Goal: Transaction & Acquisition: Subscribe to service/newsletter

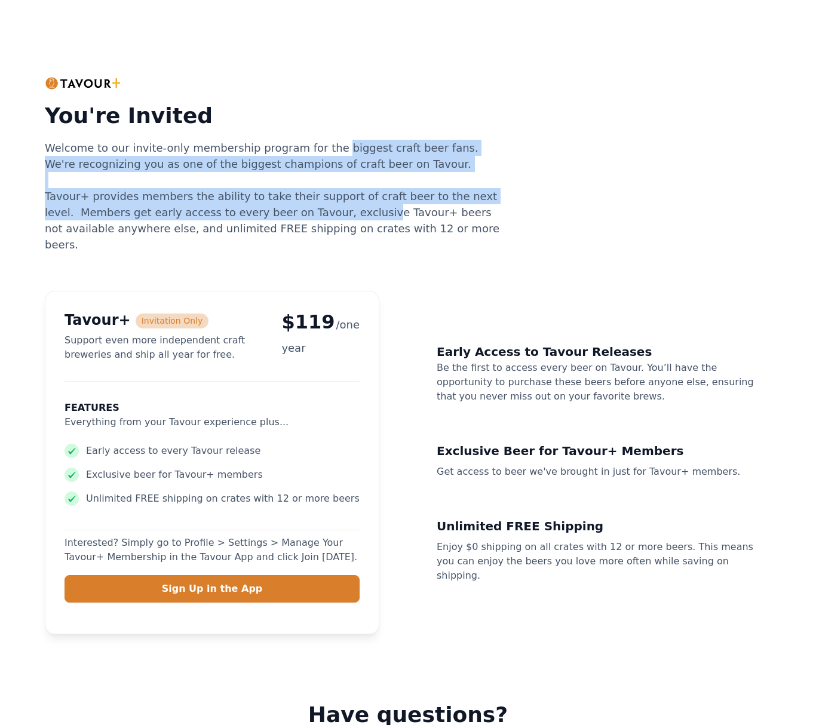
drag, startPoint x: 318, startPoint y: 146, endPoint x: 330, endPoint y: 218, distance: 73.1
click at [330, 218] on div "Welcome to our invite-only membership program for the biggest craft beer fans. …" at bounding box center [274, 196] width 459 height 113
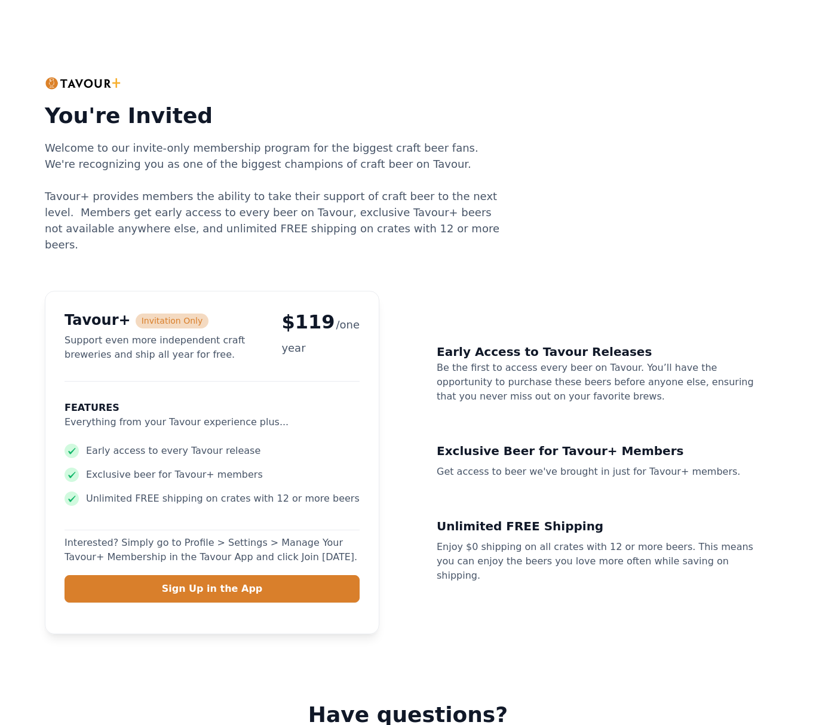
click at [475, 227] on div "Welcome to our invite-only membership program for the biggest craft beer fans. …" at bounding box center [274, 196] width 459 height 113
drag, startPoint x: 334, startPoint y: 193, endPoint x: 334, endPoint y: 225, distance: 31.1
click at [334, 225] on div "Welcome to our invite-only membership program for the biggest craft beer fans. …" at bounding box center [274, 196] width 459 height 113
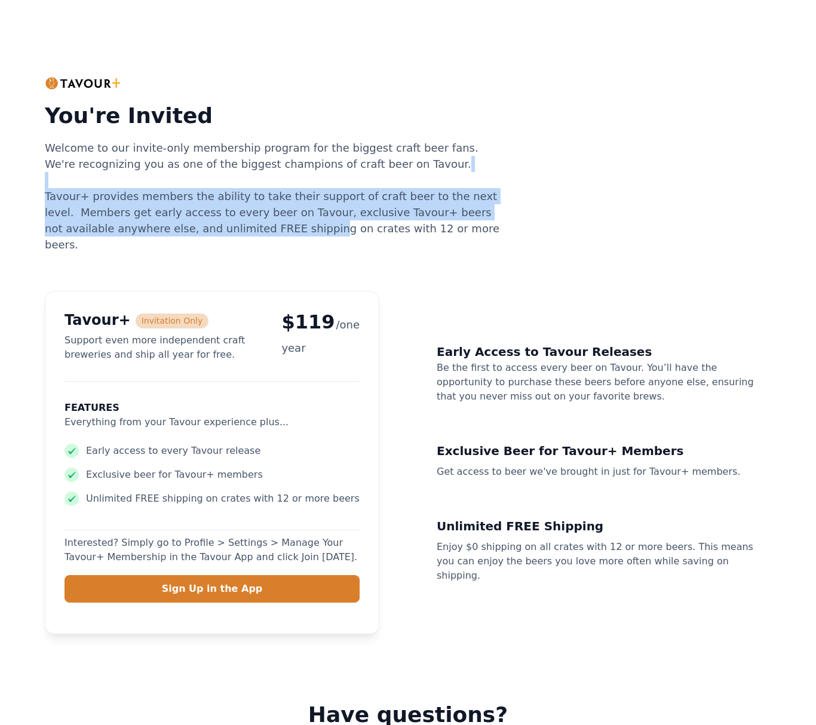
drag, startPoint x: 230, startPoint y: 187, endPoint x: 247, endPoint y: 226, distance: 42.3
click at [247, 226] on div "Welcome to our invite-only membership program for the biggest craft beer fans. …" at bounding box center [274, 196] width 459 height 113
click at [238, 231] on div "Welcome to our invite-only membership program for the biggest craft beer fans. …" at bounding box center [274, 196] width 459 height 113
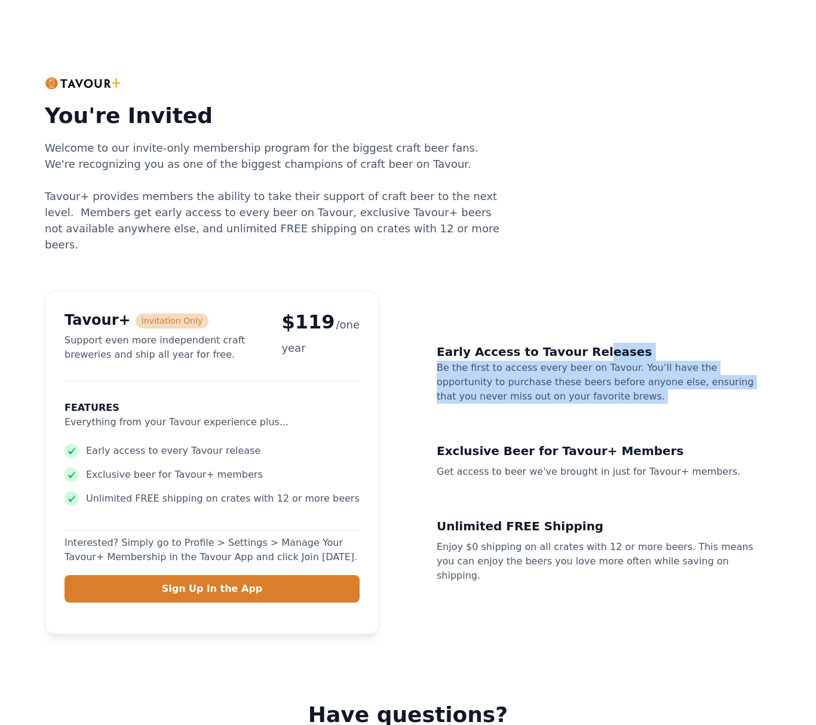
drag, startPoint x: 580, startPoint y: 341, endPoint x: 584, endPoint y: 428, distance: 87.3
click at [584, 428] on div "Early Access to [PERSON_NAME] Releases Be the first to access every beer on Tav…" at bounding box center [604, 463] width 334 height 250
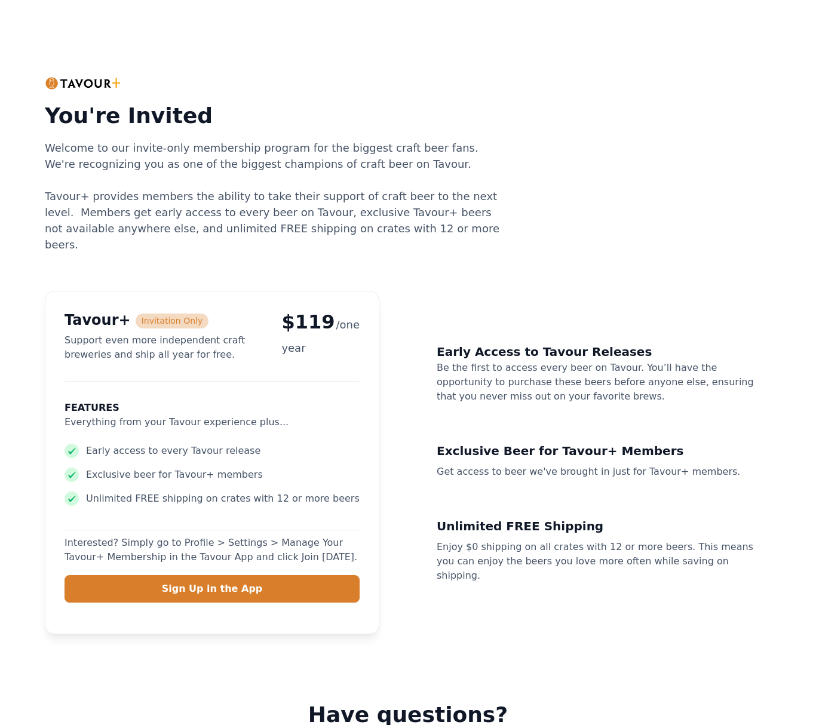
click at [558, 524] on h5 "Unlimited FREE Shipping" at bounding box center [604, 526] width 334 height 18
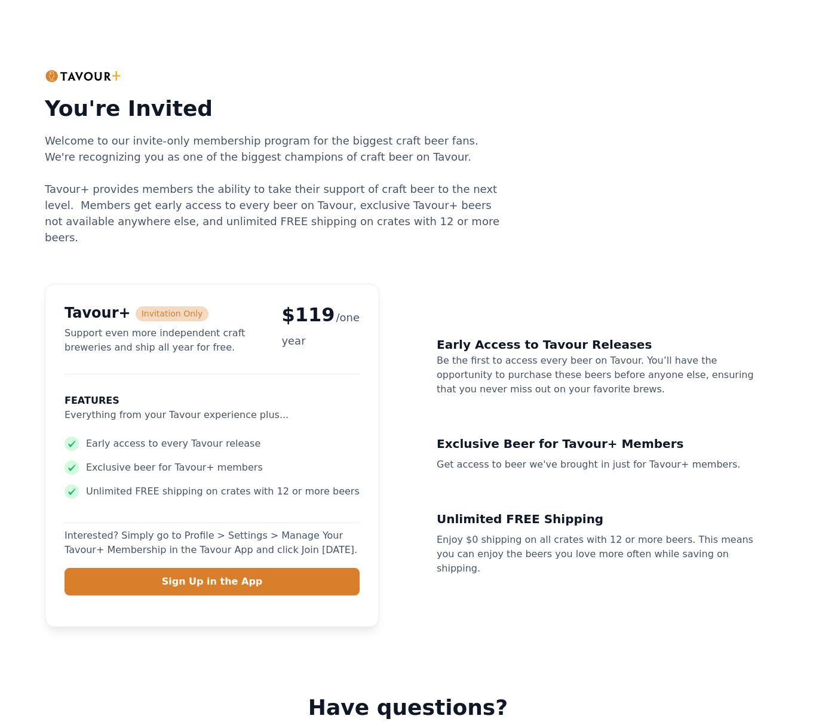
scroll to position [19, 0]
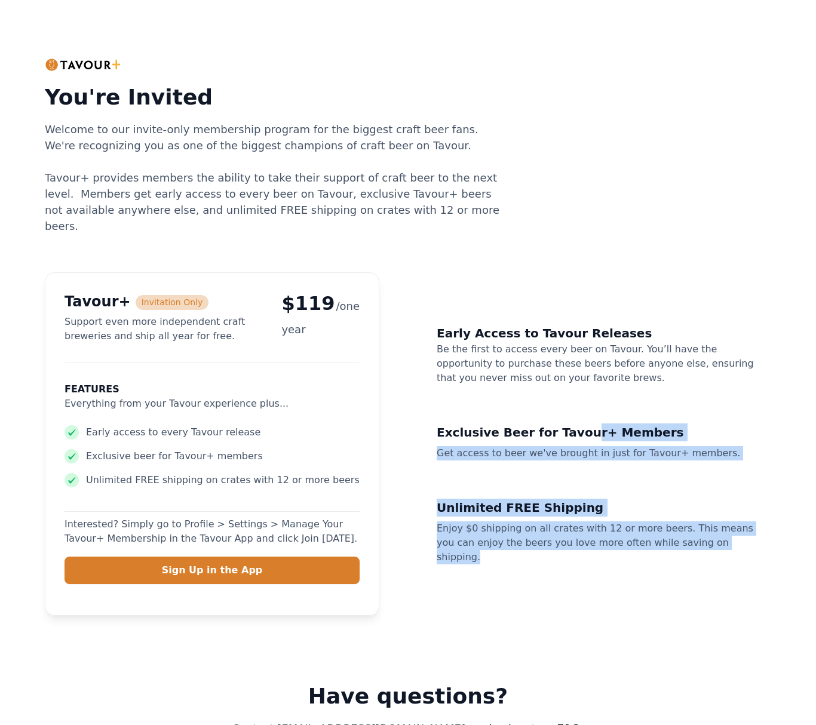
drag, startPoint x: 611, startPoint y: 549, endPoint x: 567, endPoint y: 422, distance: 134.1
click at [567, 422] on div "Tavour+ Invitation Only Support even more independent craft breweries and ship …" at bounding box center [408, 443] width 726 height 343
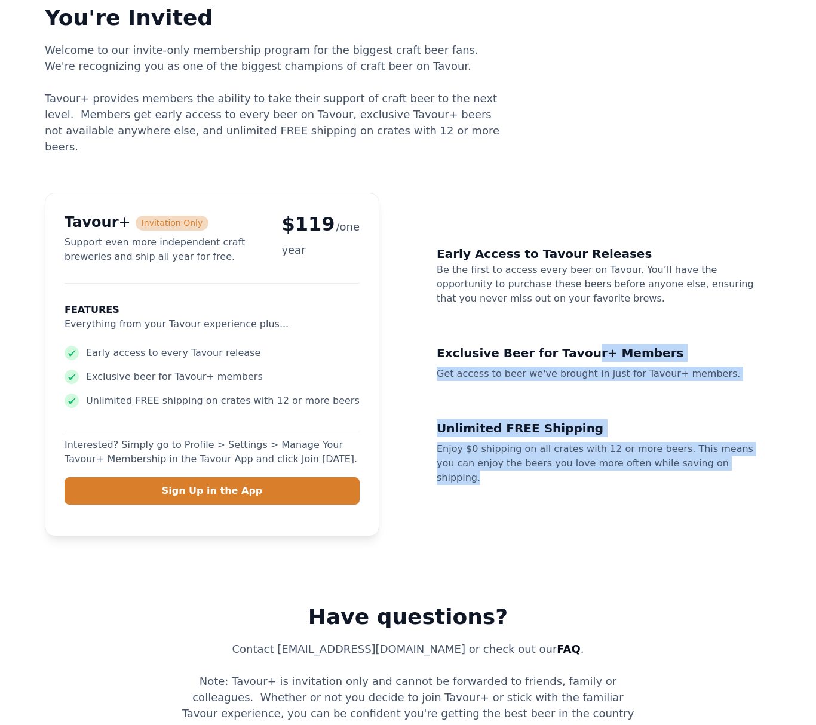
scroll to position [250, 0]
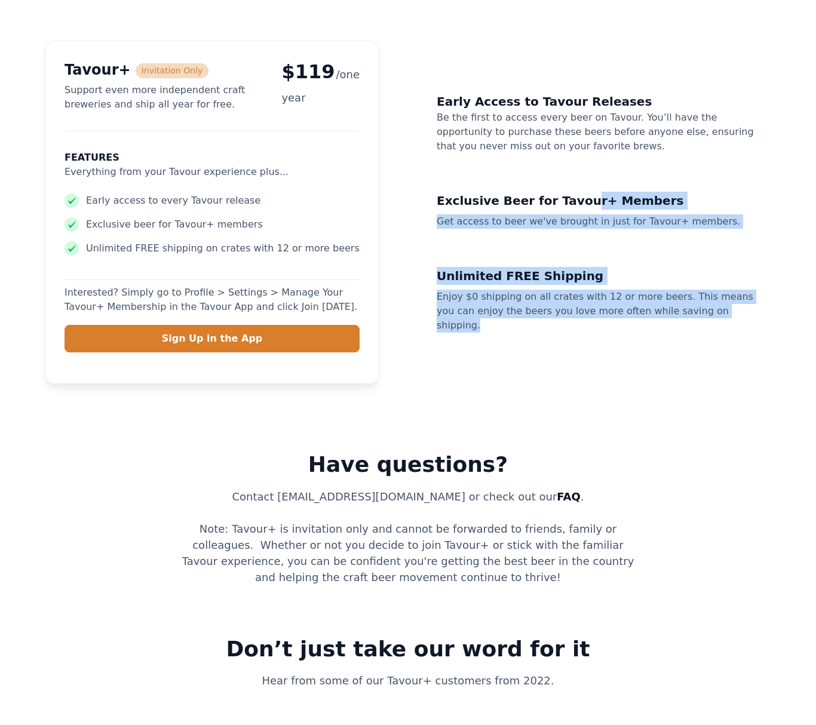
click at [640, 424] on div "You're Invited Welcome to our invite-only membership program for the biggest cr…" at bounding box center [408, 100] width 764 height 701
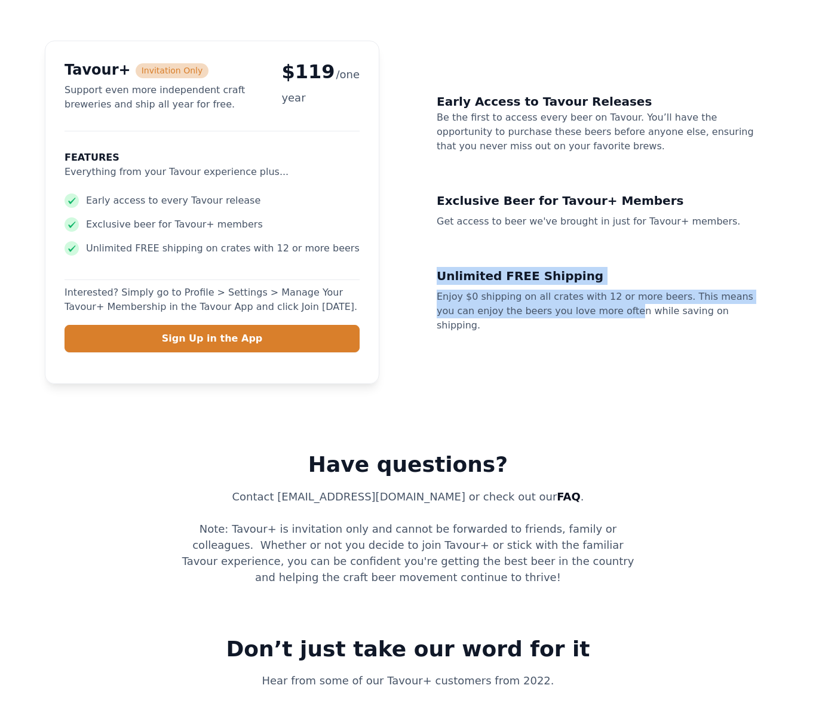
drag, startPoint x: 588, startPoint y: 306, endPoint x: 573, endPoint y: 241, distance: 67.5
click at [573, 241] on div "Early Access to [PERSON_NAME] Releases Be the first to access every beer on Tav…" at bounding box center [604, 213] width 334 height 250
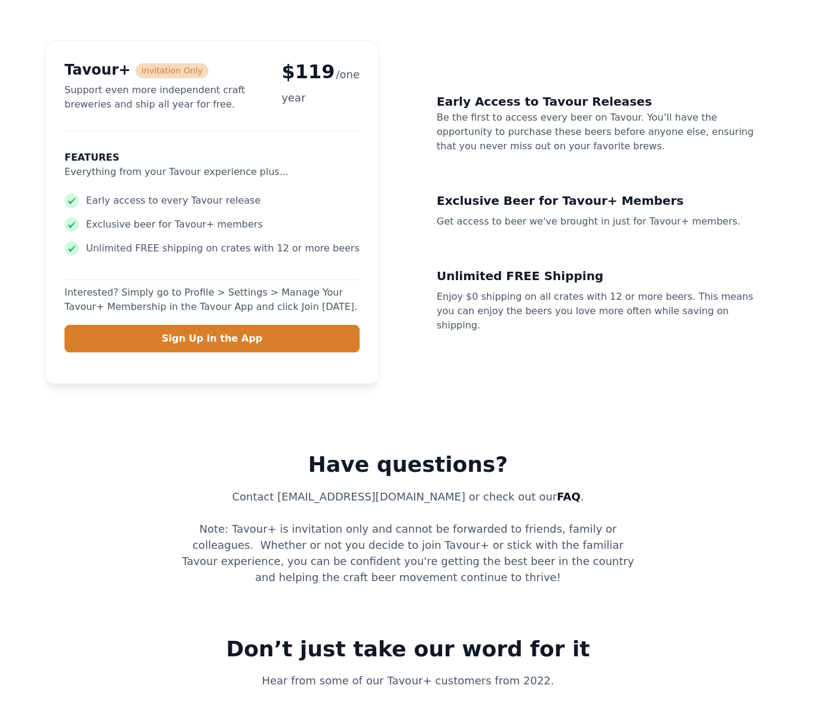
click at [586, 328] on div "Tavour+ Invitation Only Support even more independent craft breweries and ship …" at bounding box center [408, 212] width 726 height 343
drag, startPoint x: 592, startPoint y: 325, endPoint x: 559, endPoint y: 153, distance: 175.7
click at [559, 153] on div "Tavour+ Invitation Only Support even more independent craft breweries and ship …" at bounding box center [408, 212] width 726 height 343
click at [603, 339] on div "Tavour+ Invitation Only Support even more independent craft breweries and ship …" at bounding box center [408, 212] width 726 height 343
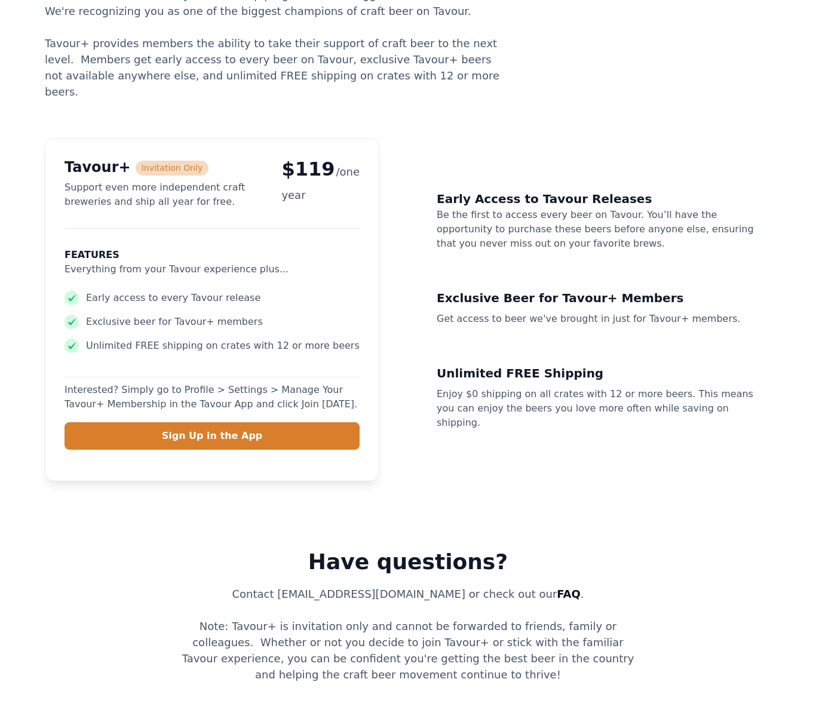
scroll to position [153, 0]
